Goal: Task Accomplishment & Management: Use online tool/utility

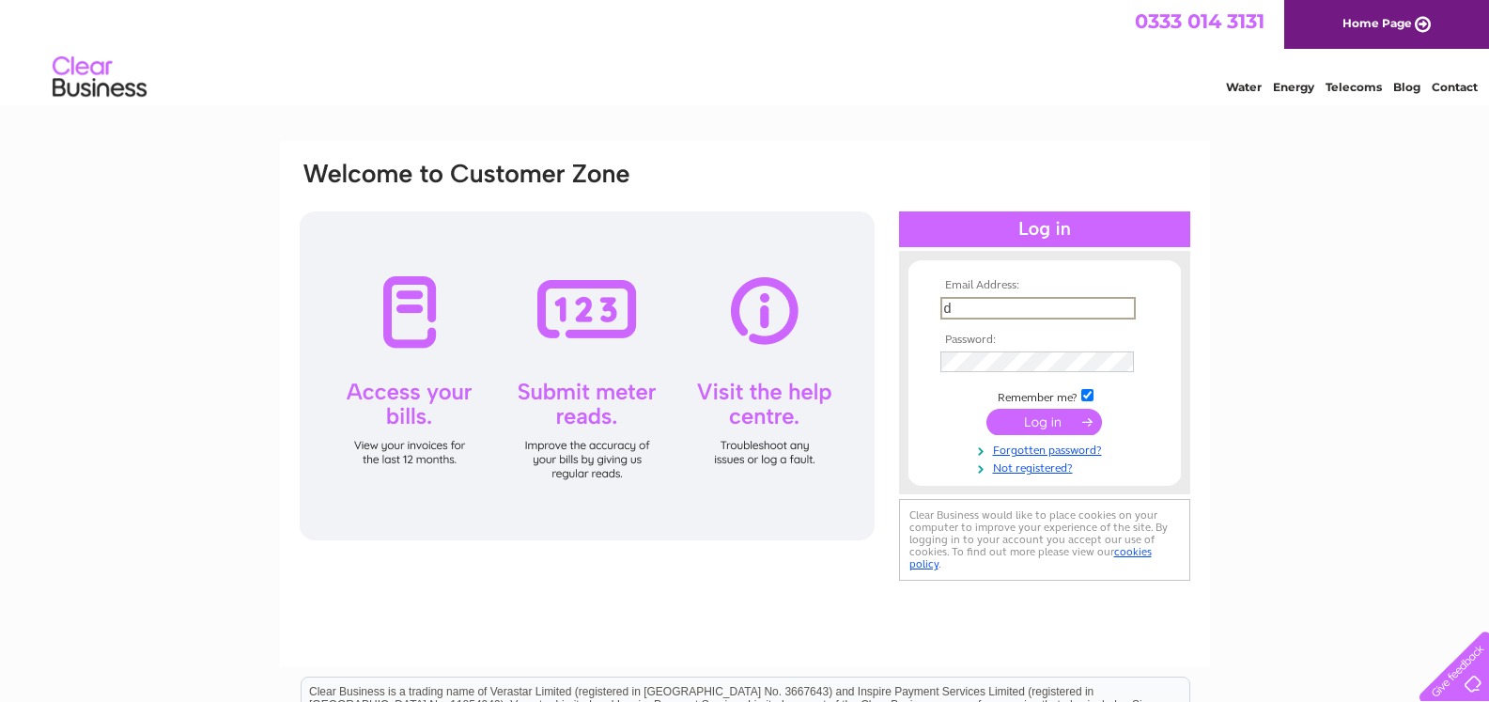
type input "d.mcsporran@yahoo.co.uk"
click at [1026, 427] on input "submit" at bounding box center [1044, 422] width 116 height 26
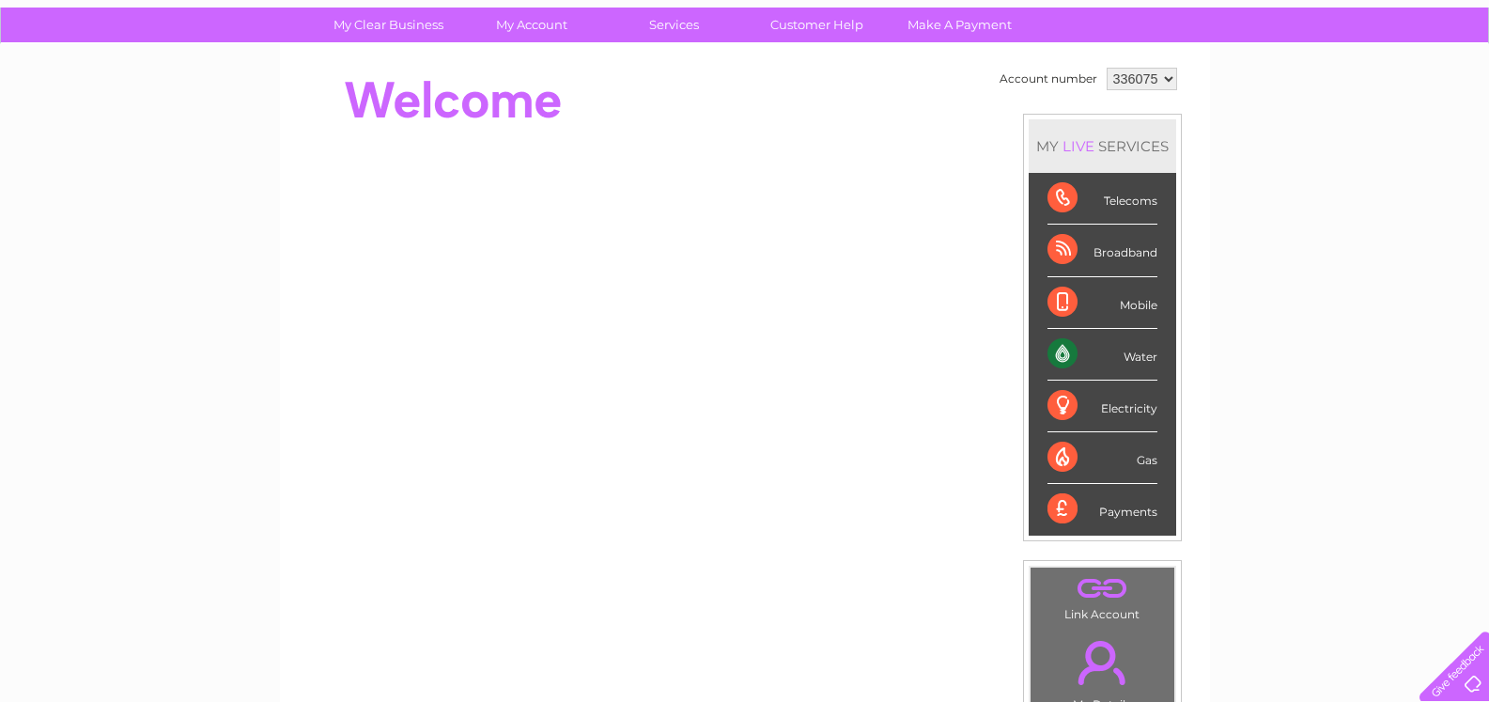
scroll to position [39, 0]
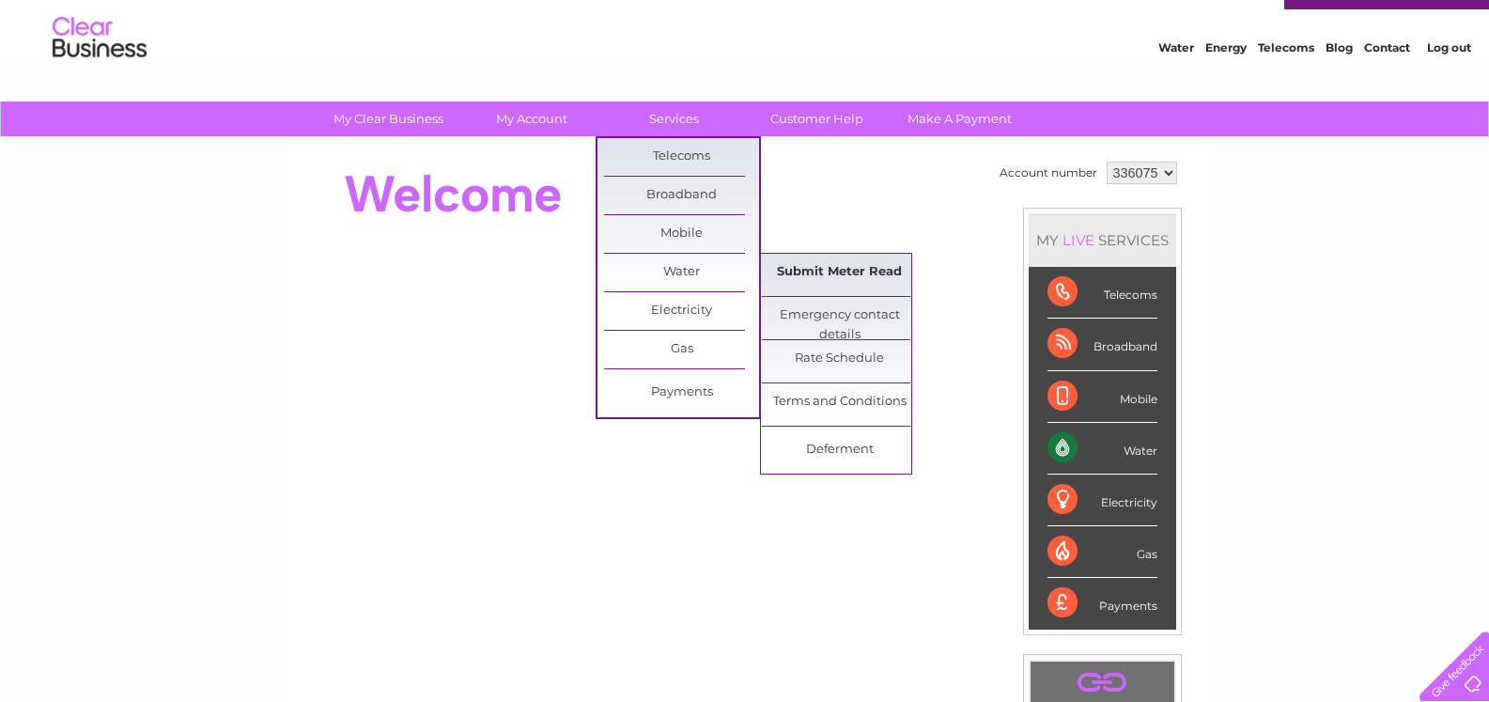
click at [843, 272] on link "Submit Meter Read" at bounding box center [839, 273] width 155 height 38
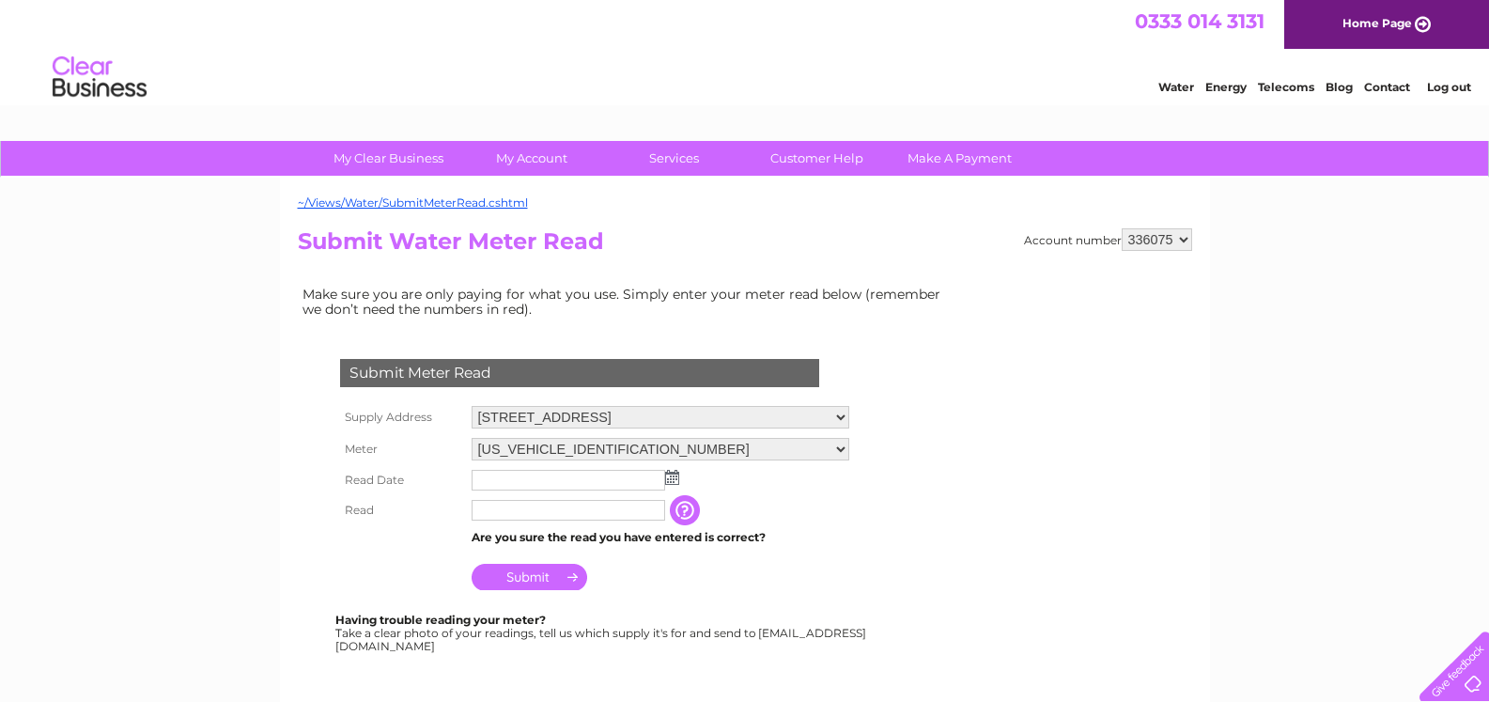
click at [674, 479] on img at bounding box center [672, 477] width 14 height 15
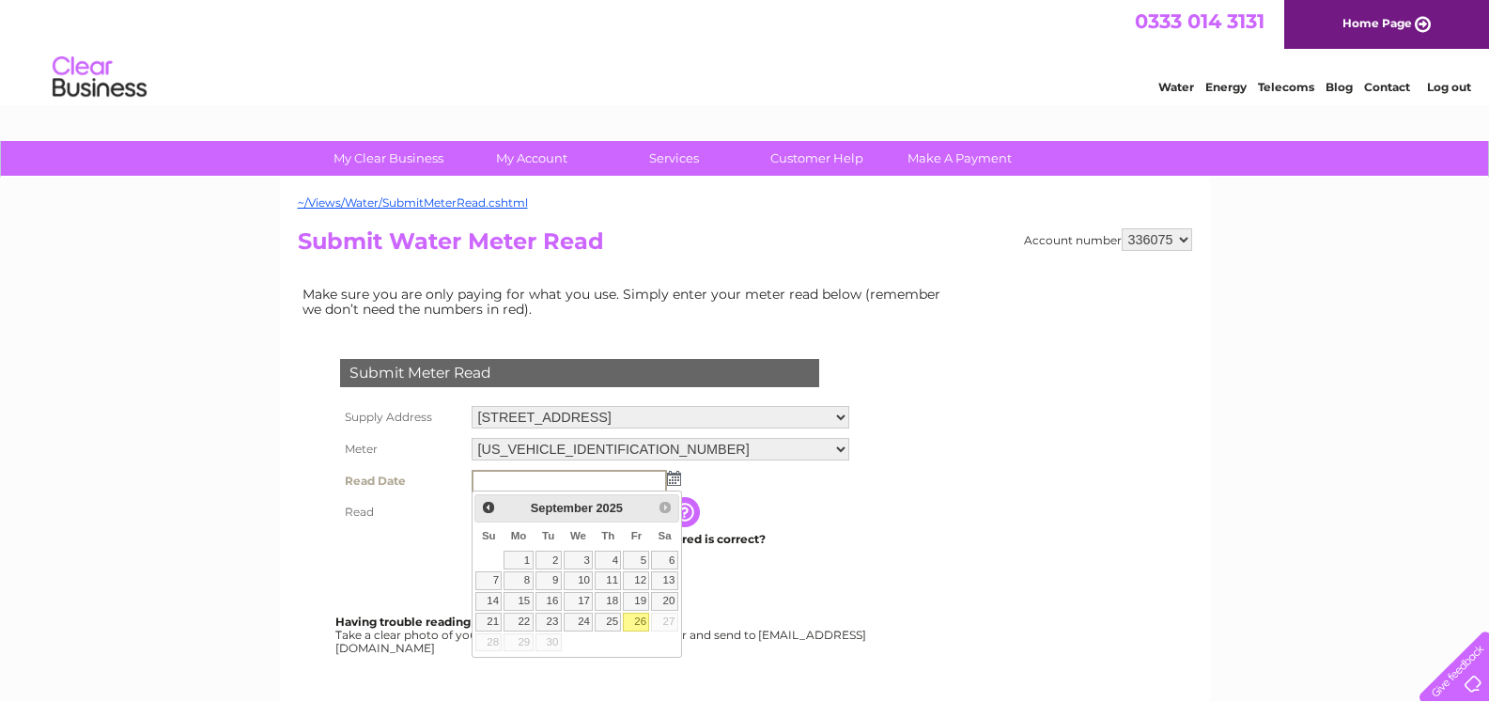
click at [636, 620] on link "26" at bounding box center [636, 621] width 26 height 19
type input "2025/09/26"
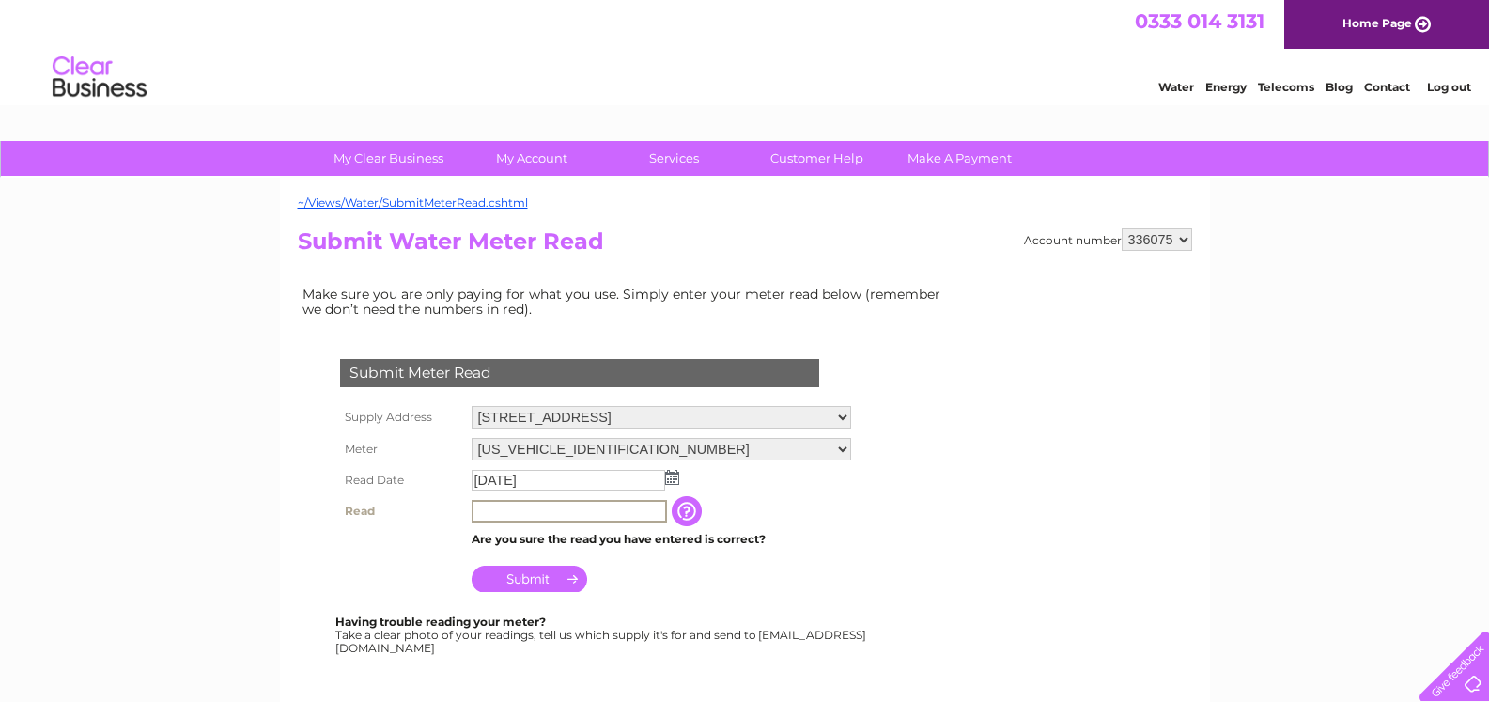
click at [493, 509] on input "text" at bounding box center [569, 511] width 195 height 23
type input "00035"
click at [527, 580] on input "Submit" at bounding box center [530, 578] width 116 height 26
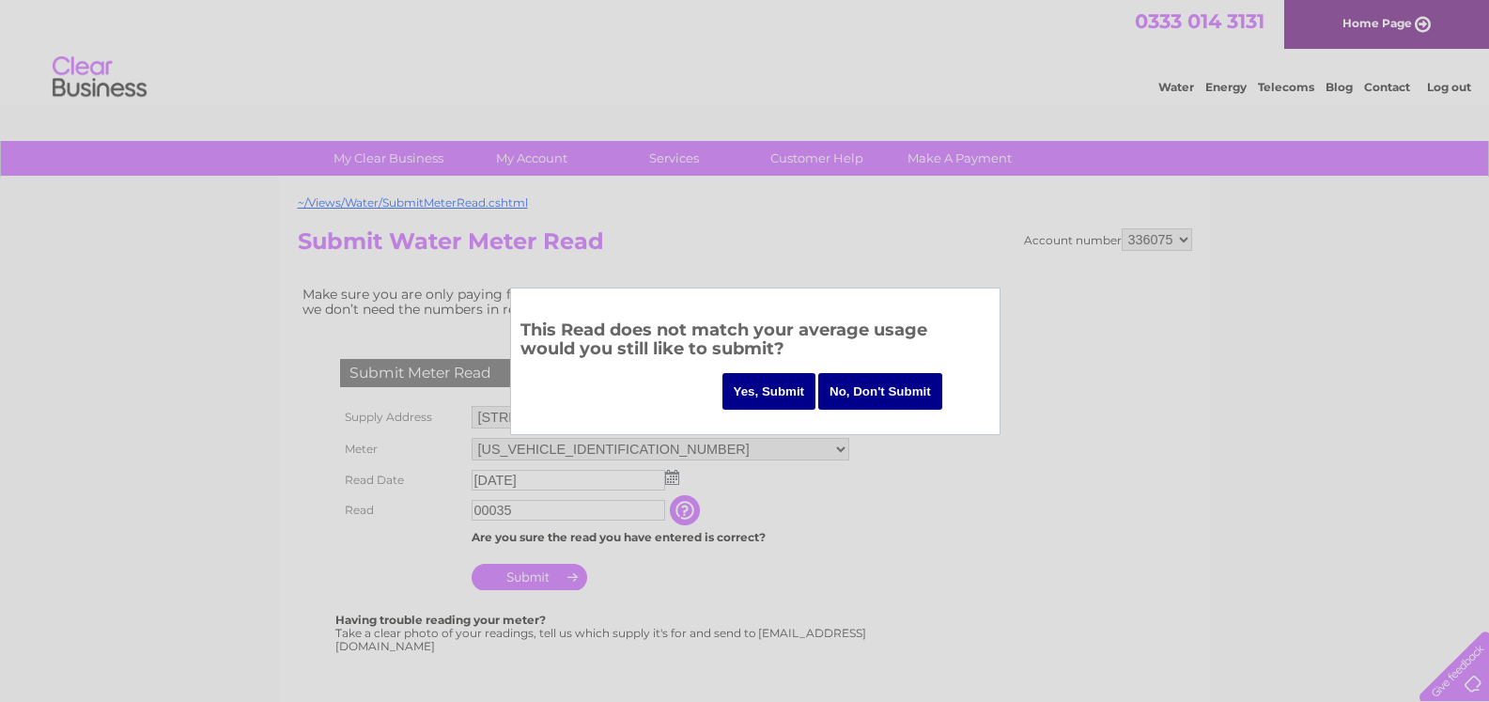
click at [769, 403] on input "Yes, Submit" at bounding box center [769, 391] width 94 height 37
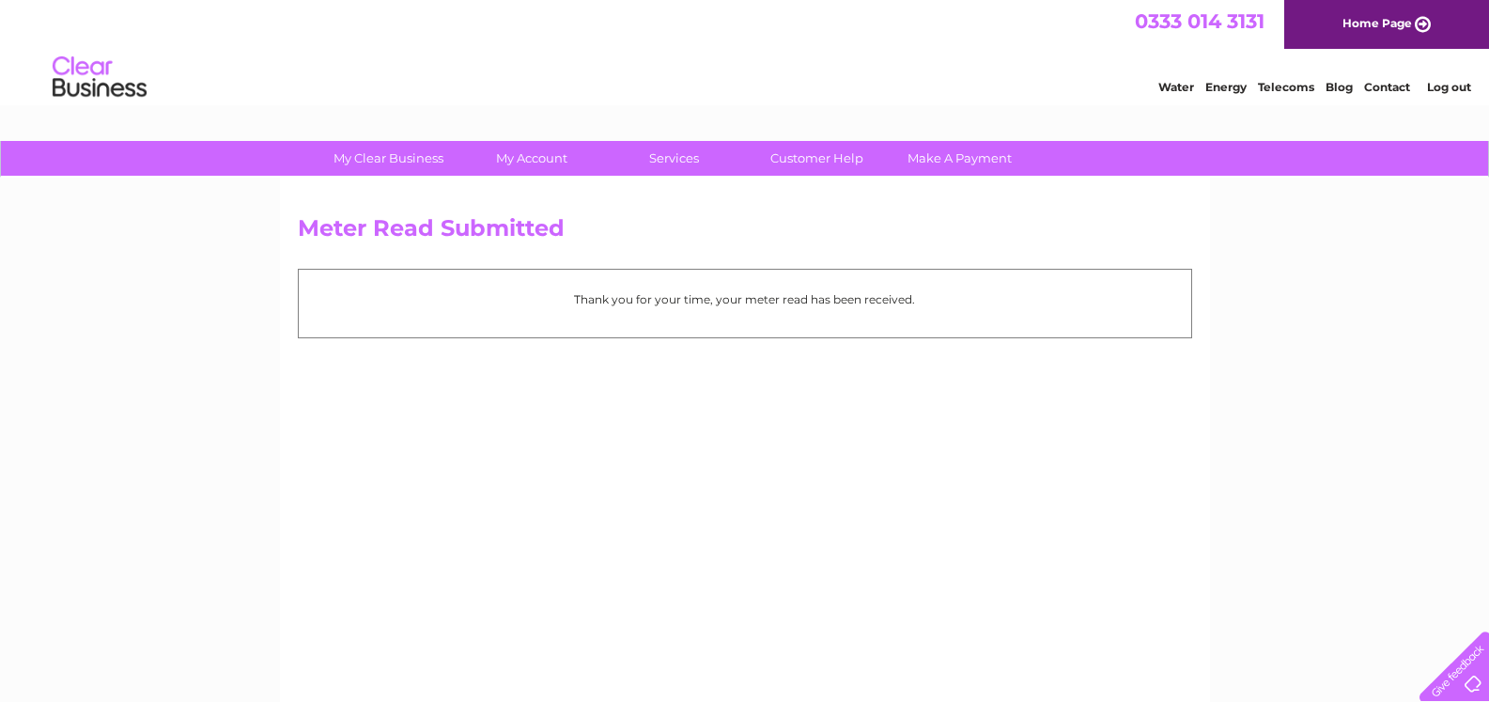
click at [1453, 84] on link "Log out" at bounding box center [1449, 87] width 44 height 14
